Goal: Transaction & Acquisition: Purchase product/service

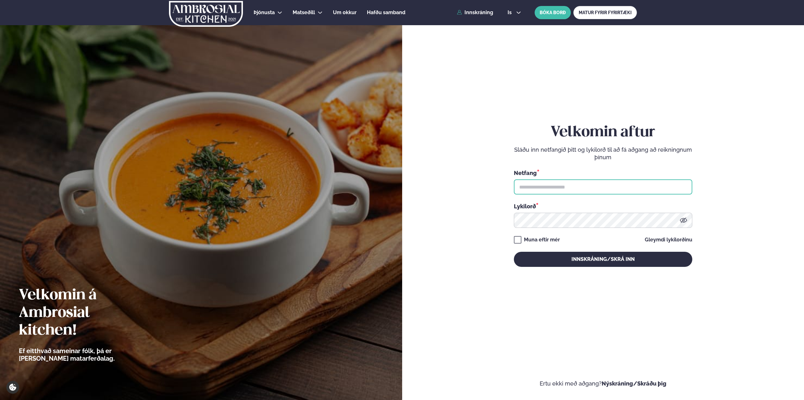
click at [615, 193] on input "text" at bounding box center [603, 186] width 178 height 15
type input "**********"
click at [514, 252] on button "Innskráning/Skrá inn" at bounding box center [603, 259] width 178 height 15
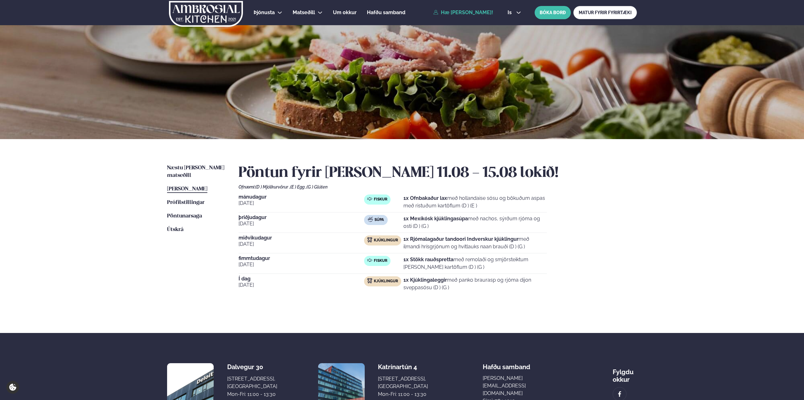
drag, startPoint x: 452, startPoint y: 287, endPoint x: 403, endPoint y: 279, distance: 49.1
click at [403, 279] on div "Kjúklingur 1x Kjúklingaleggir með panko braurasp og rjóma dijon sveppasósu (D )…" at bounding box center [455, 283] width 183 height 15
click at [184, 165] on span "Næstu [PERSON_NAME] matseðill" at bounding box center [195, 171] width 57 height 13
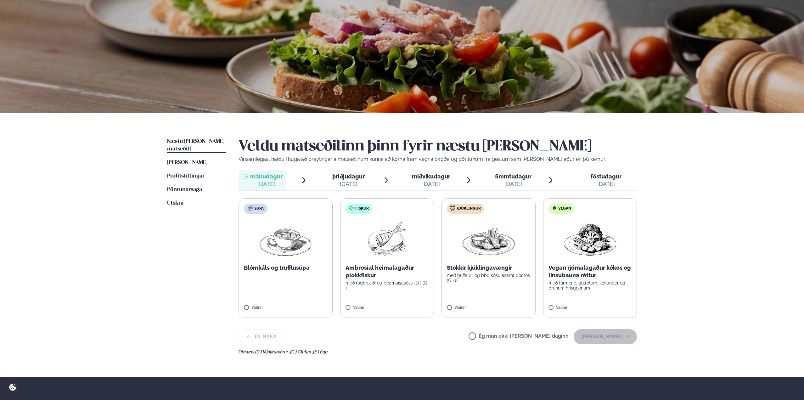
scroll to position [63, 0]
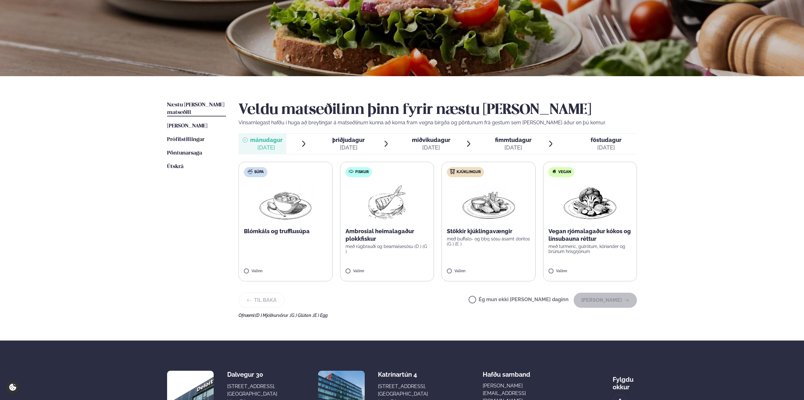
click at [562, 300] on label "Ég mun ekki [PERSON_NAME] daginn" at bounding box center [518, 300] width 100 height 7
click at [620, 301] on button "[PERSON_NAME]" at bounding box center [605, 300] width 63 height 15
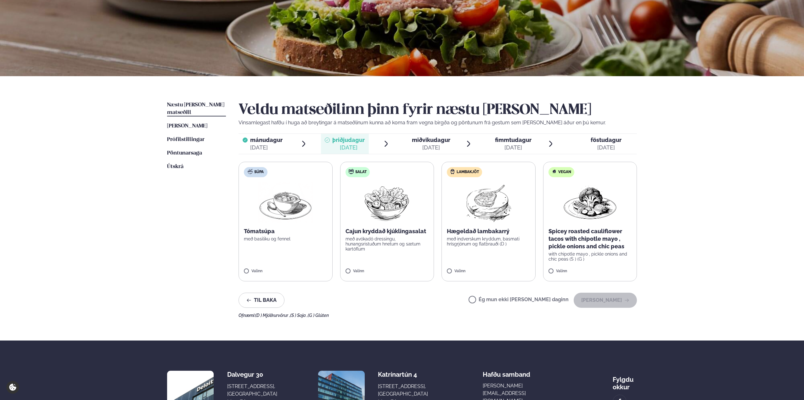
click at [482, 228] on p "Hægeldað lambakarrý" at bounding box center [488, 231] width 83 height 8
click at [592, 295] on button "[PERSON_NAME]" at bounding box center [605, 300] width 63 height 15
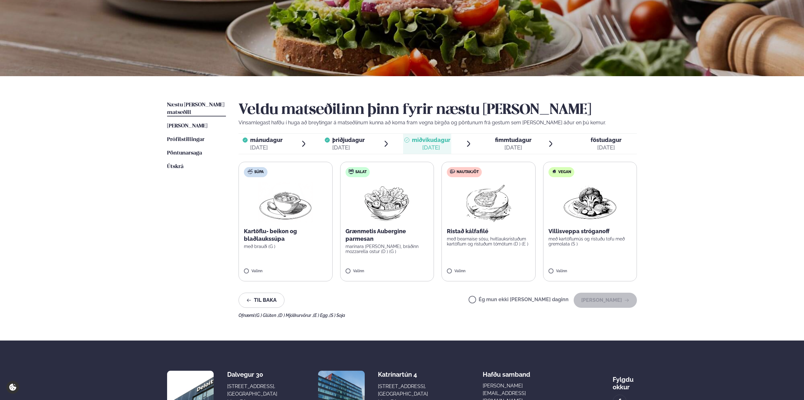
click at [490, 216] on img at bounding box center [489, 202] width 56 height 40
click at [613, 296] on button "[PERSON_NAME]" at bounding box center [605, 300] width 63 height 15
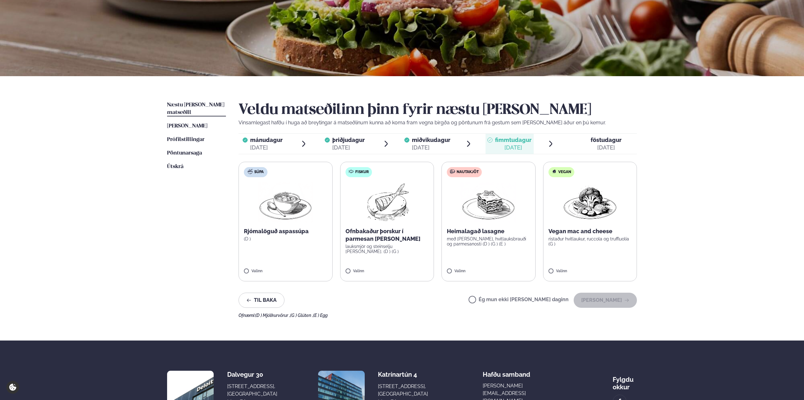
click at [388, 221] on img at bounding box center [387, 202] width 56 height 40
click at [617, 299] on button "[PERSON_NAME]" at bounding box center [605, 300] width 63 height 15
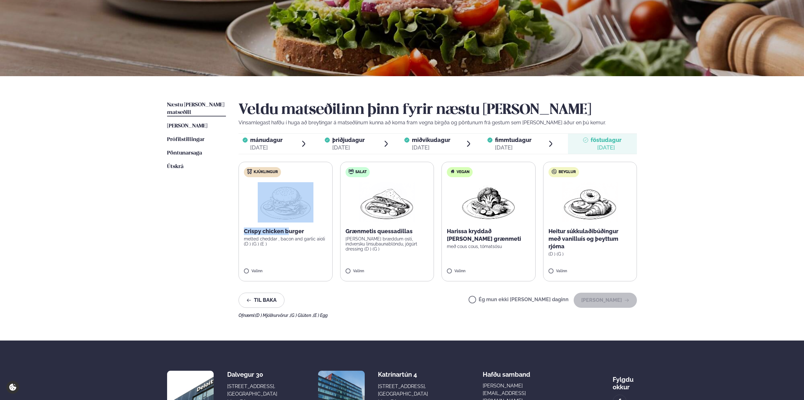
click at [289, 225] on label "Kjúklingur Crispy chicken burger melted cheddar , bacon and garlic aioli (D ) (…" at bounding box center [285, 222] width 94 height 120
click at [263, 277] on label "Kjúklingur Crispy chicken burger melted cheddar , bacon and garlic aioli (D ) (…" at bounding box center [285, 222] width 94 height 120
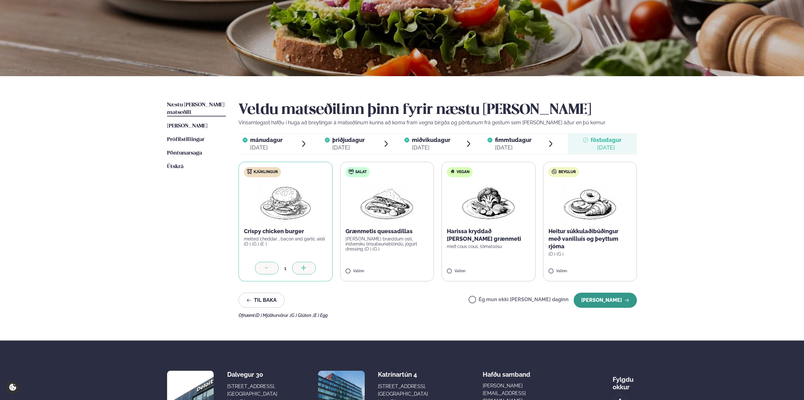
click at [594, 300] on button "[PERSON_NAME]" at bounding box center [605, 300] width 63 height 15
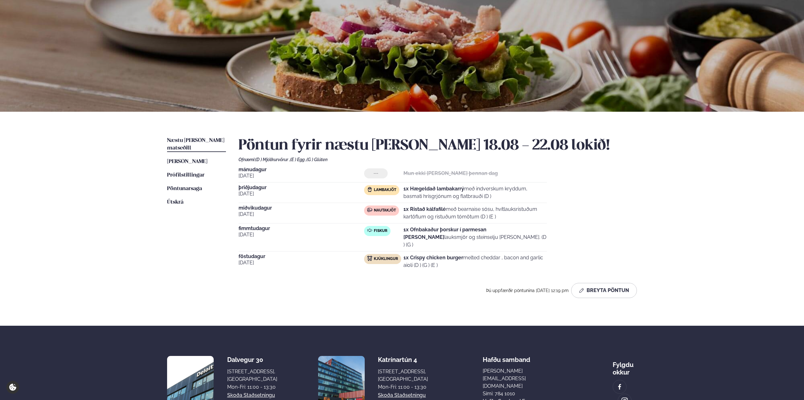
scroll to position [0, 0]
